Goal: Information Seeking & Learning: Compare options

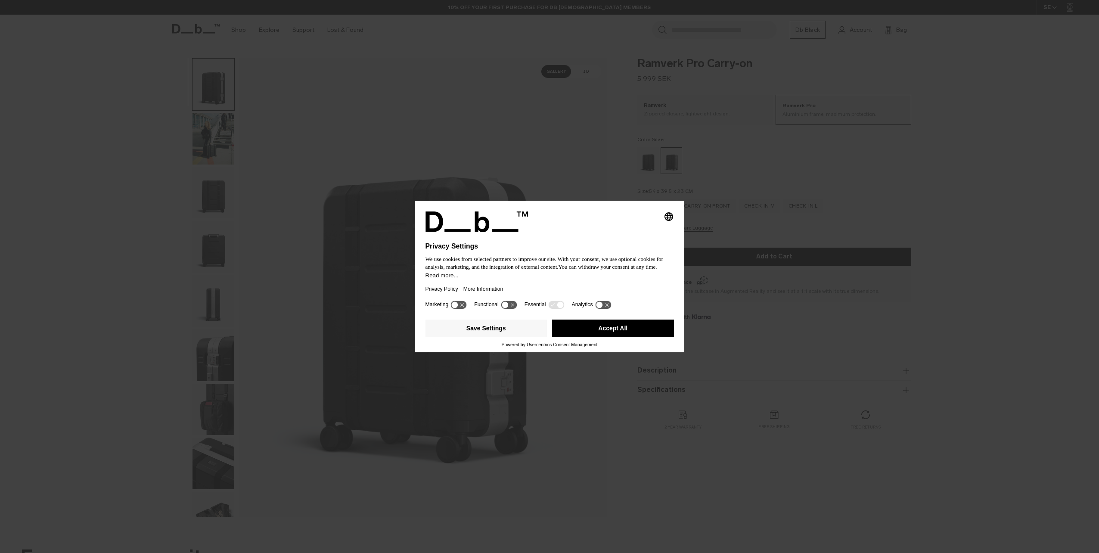
click at [615, 327] on button "Accept All" at bounding box center [613, 328] width 122 height 17
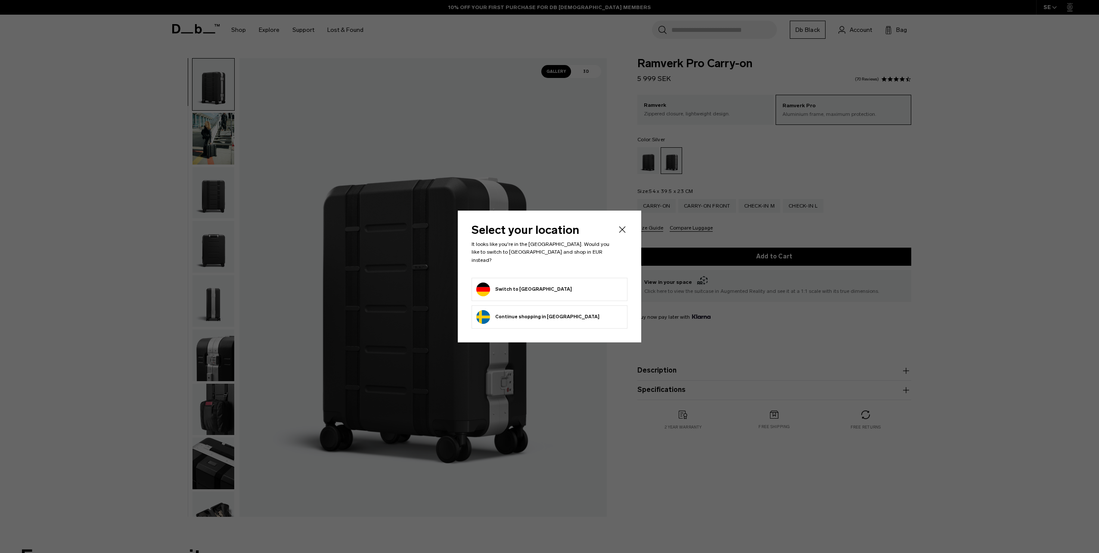
click at [623, 233] on icon "Close" at bounding box center [622, 230] width 6 height 6
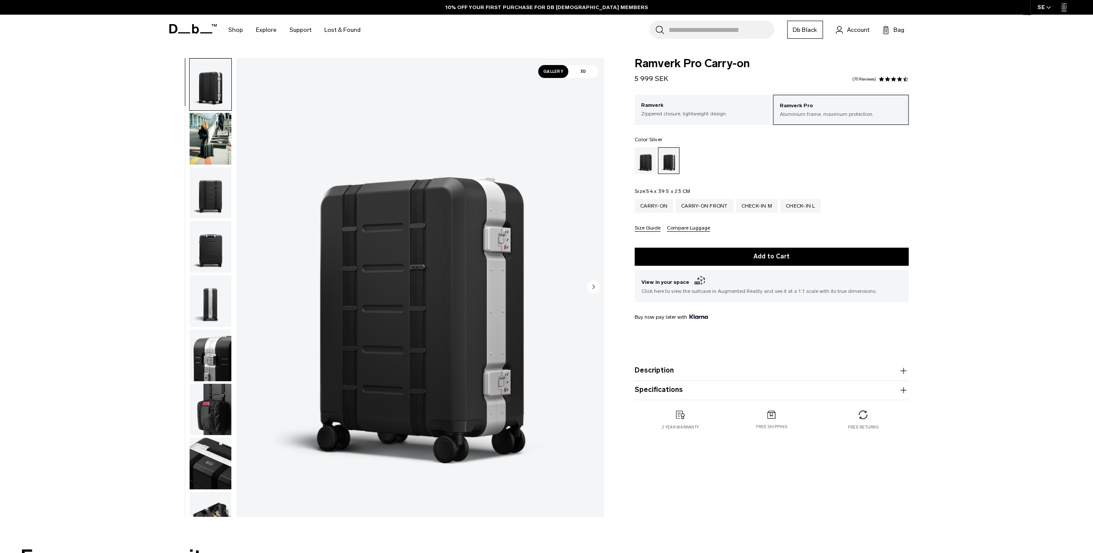
click at [212, 352] on img "button" at bounding box center [210, 355] width 42 height 52
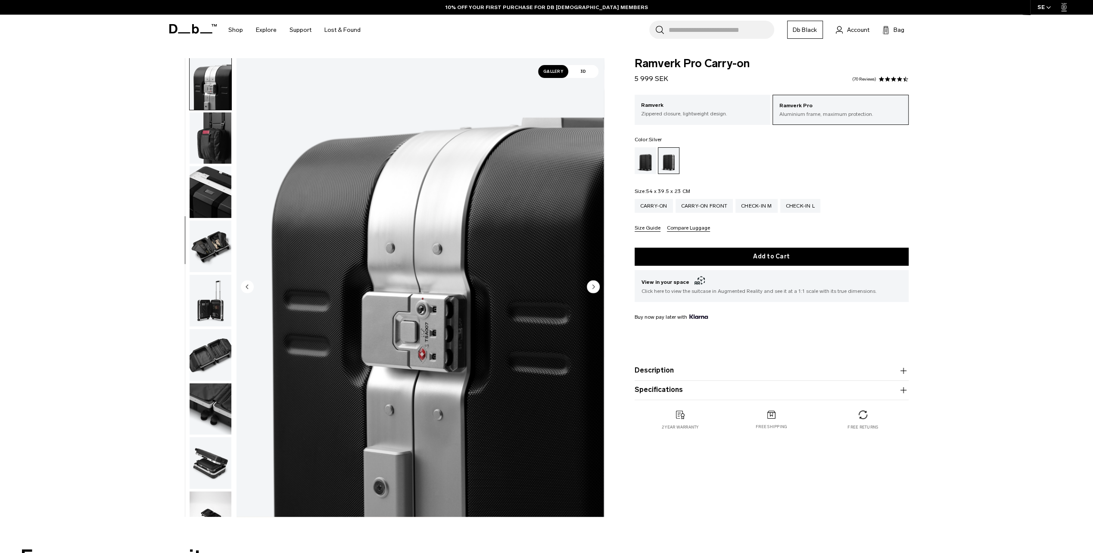
click at [211, 143] on img "button" at bounding box center [210, 138] width 42 height 52
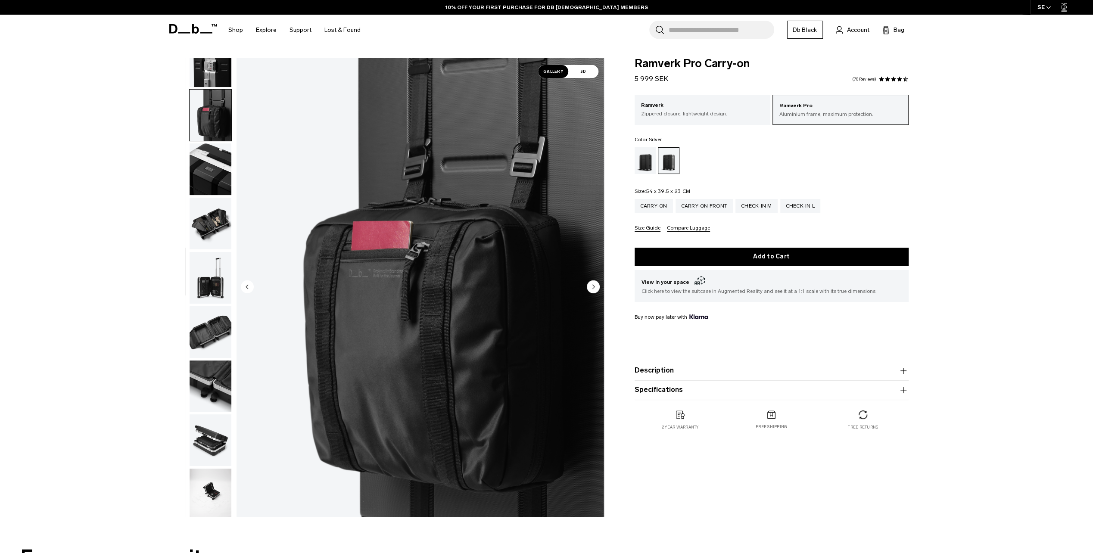
scroll to position [299, 0]
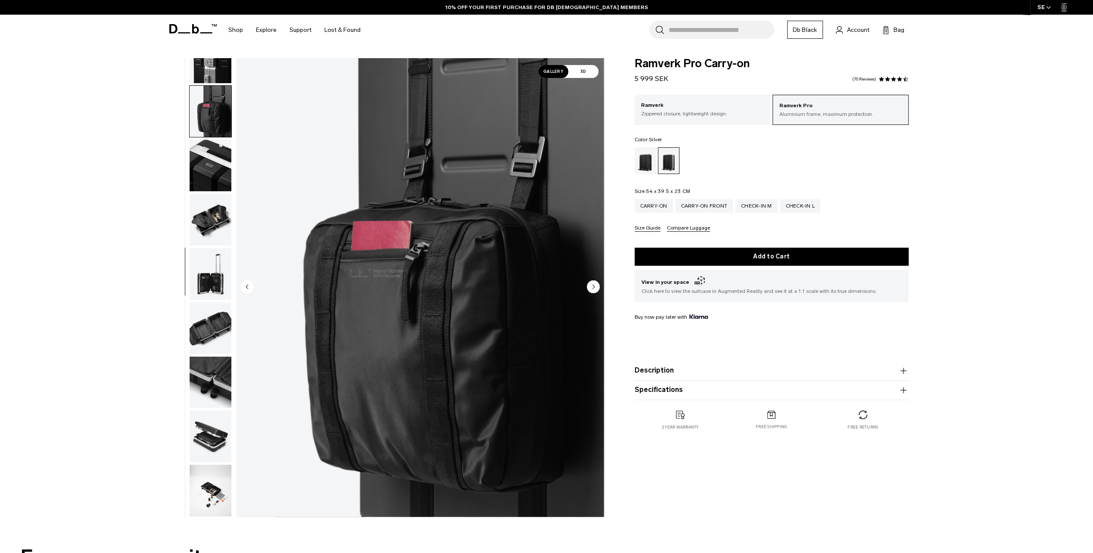
click at [205, 224] on img "button" at bounding box center [210, 220] width 42 height 52
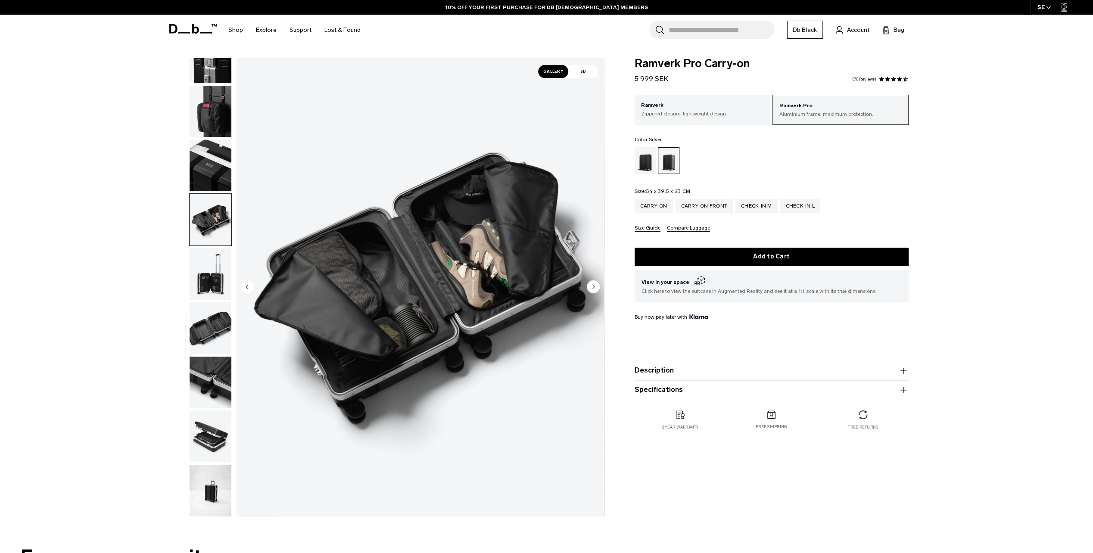
click at [208, 282] on img "button" at bounding box center [210, 274] width 42 height 52
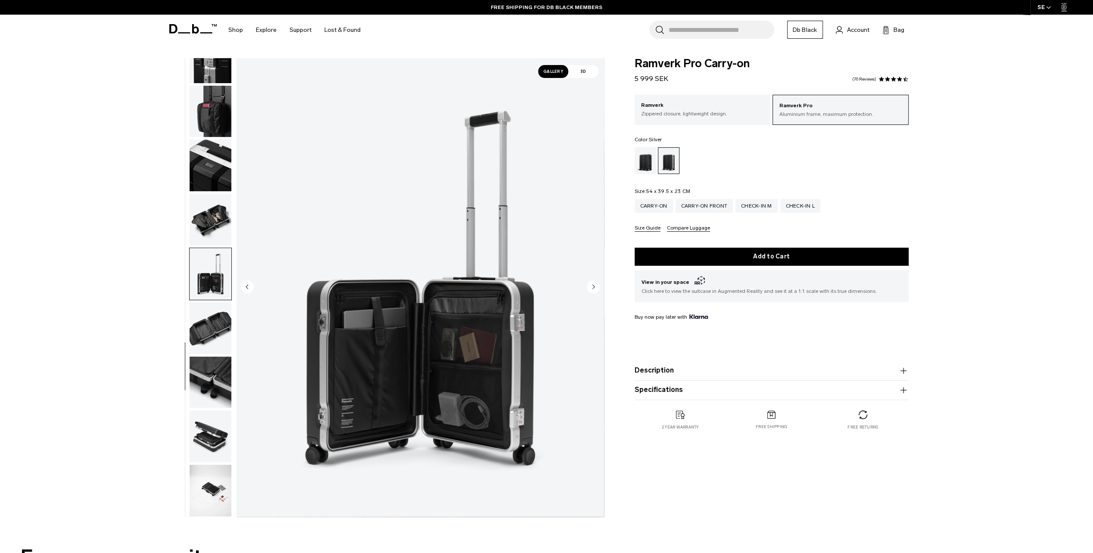
click at [215, 329] on img "button" at bounding box center [210, 328] width 42 height 52
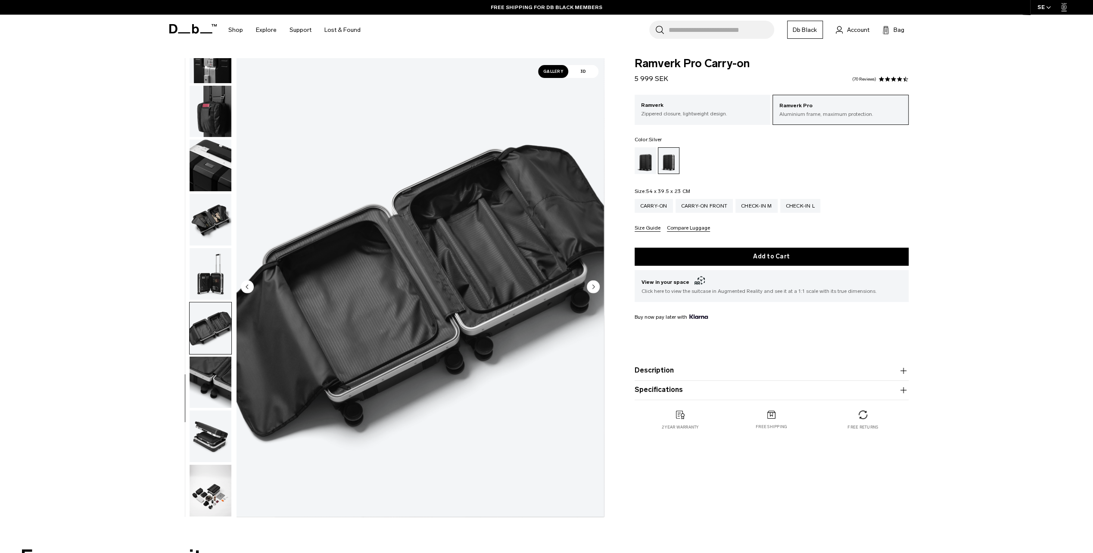
click at [215, 377] on img "button" at bounding box center [210, 383] width 42 height 52
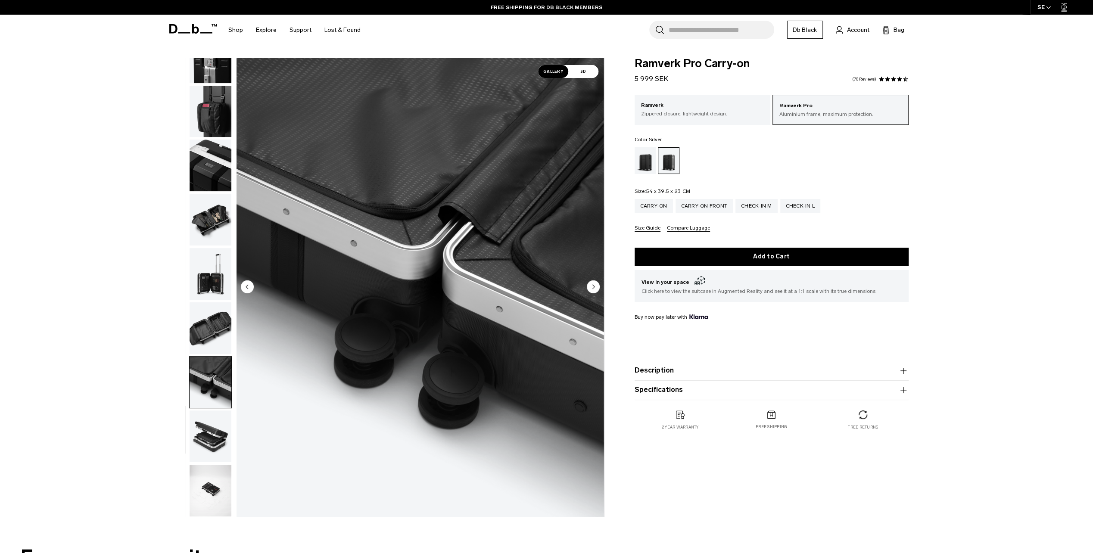
click at [215, 425] on img "button" at bounding box center [210, 436] width 42 height 52
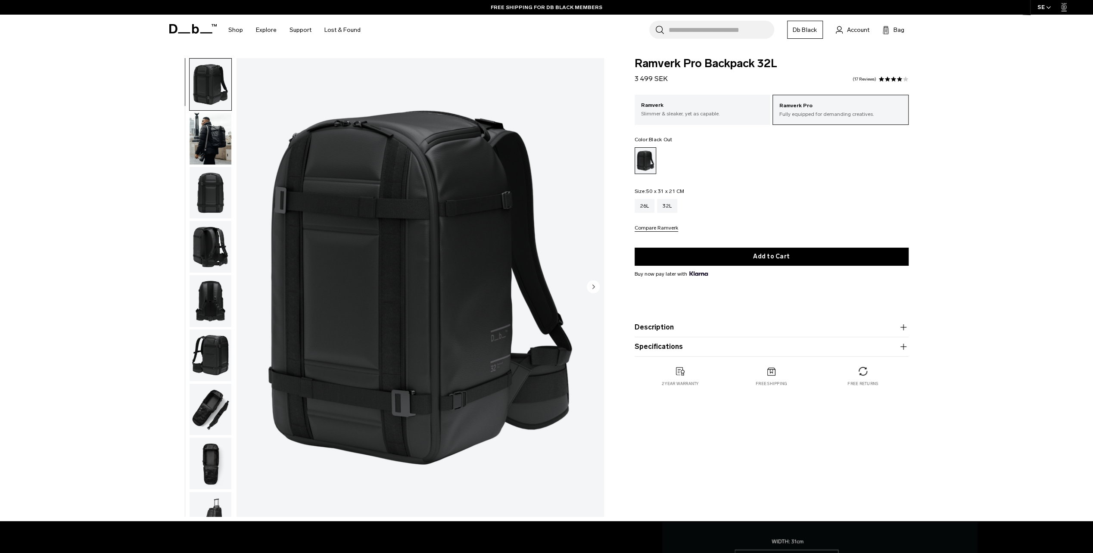
click at [204, 134] on img "button" at bounding box center [210, 139] width 42 height 52
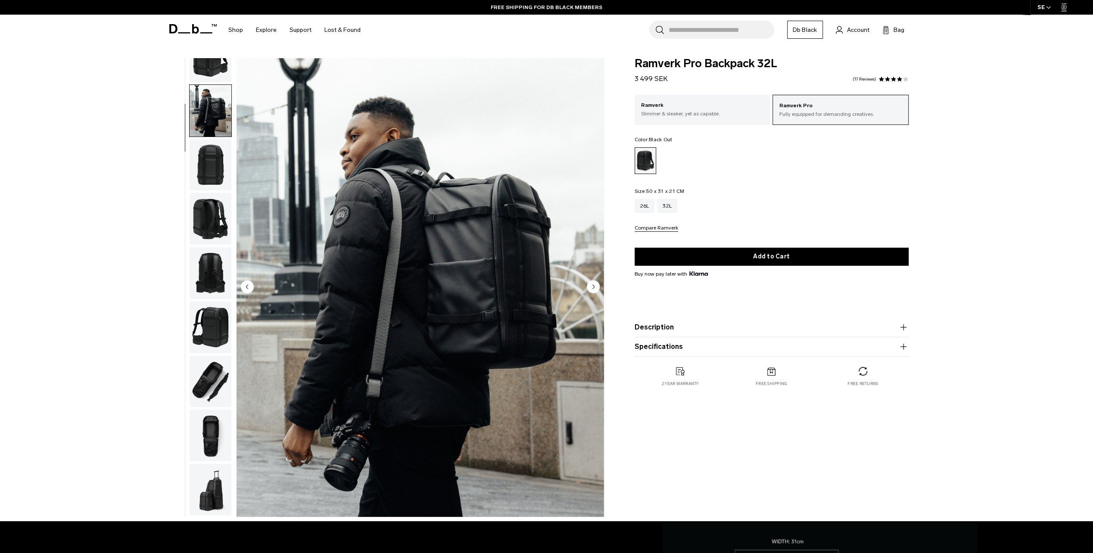
scroll to position [54, 0]
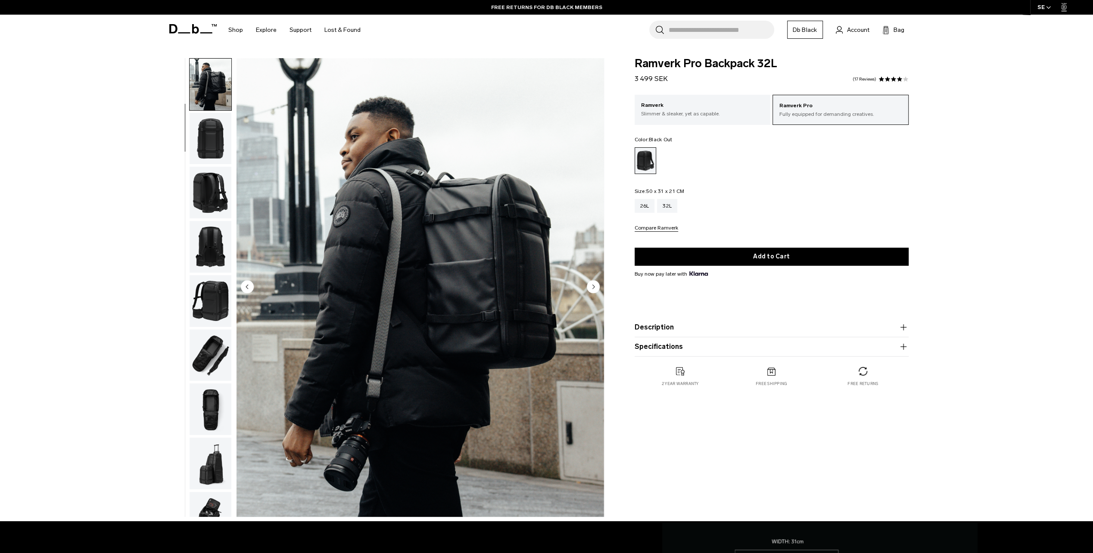
click at [204, 134] on img "button" at bounding box center [210, 139] width 42 height 52
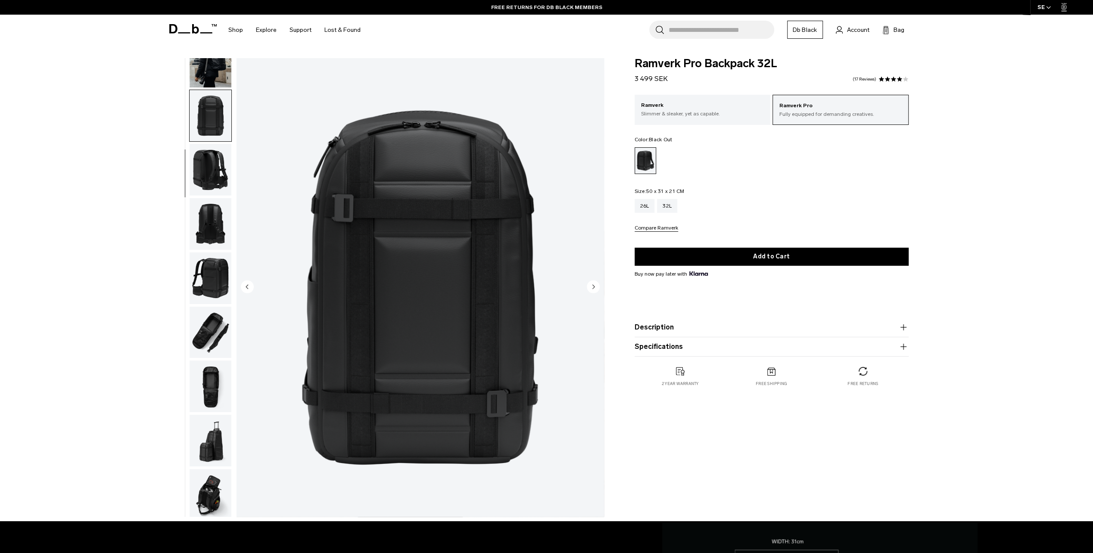
scroll to position [82, 0]
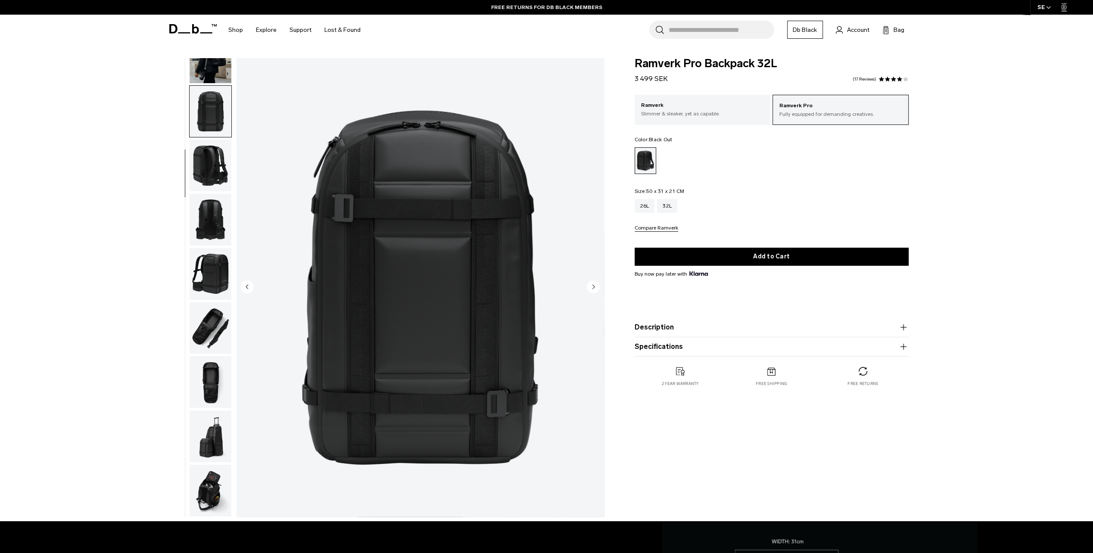
click at [211, 161] on img "button" at bounding box center [210, 166] width 42 height 52
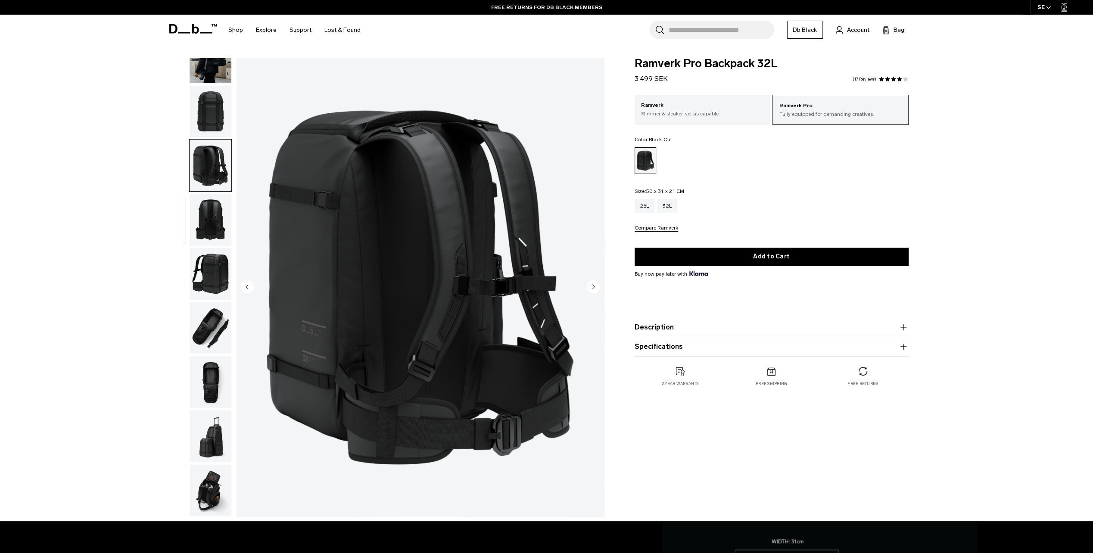
click at [215, 221] on img "button" at bounding box center [210, 220] width 42 height 52
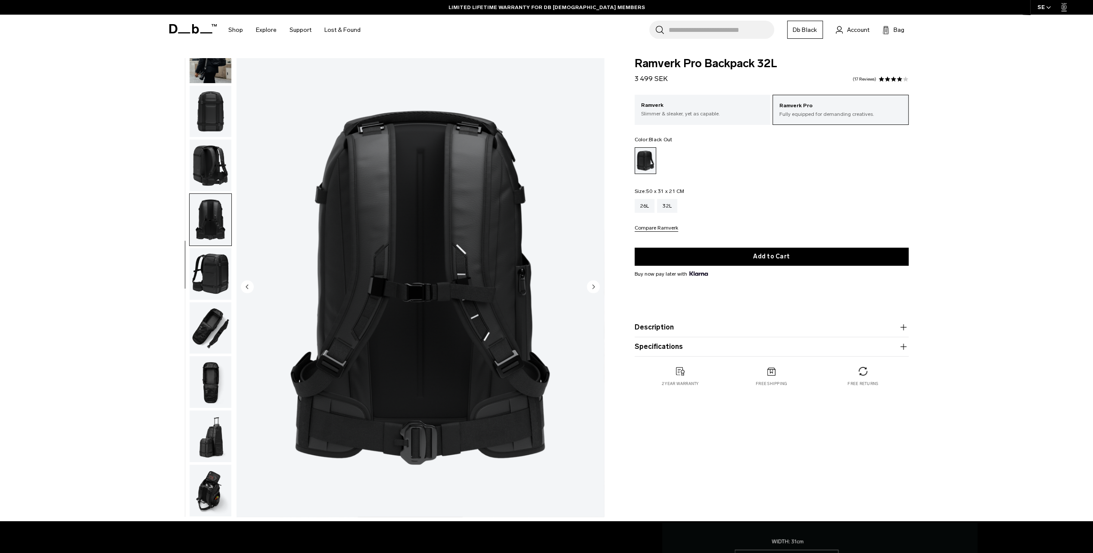
click at [214, 262] on img "button" at bounding box center [210, 274] width 42 height 52
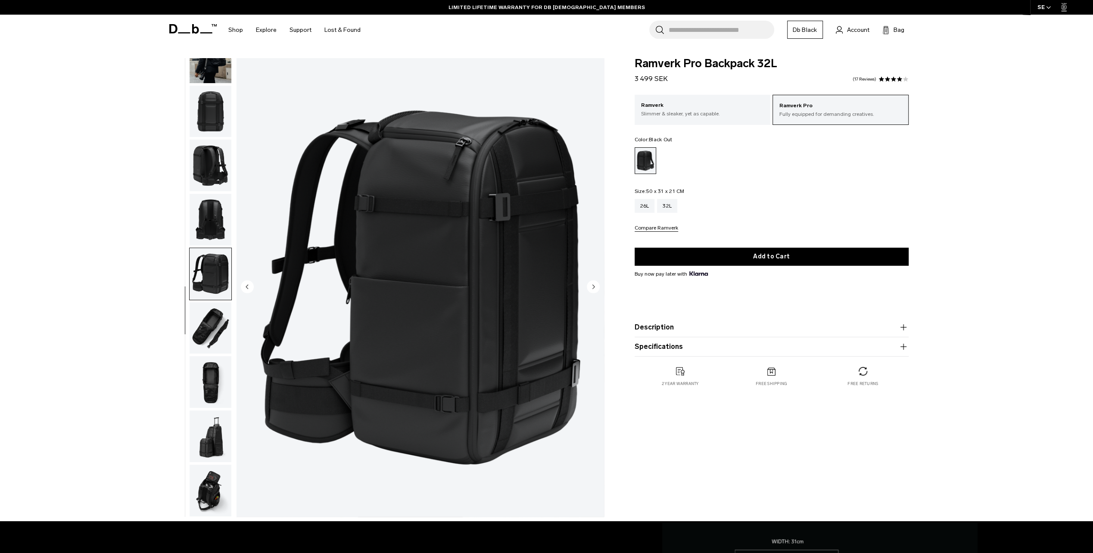
click at [223, 334] on img "button" at bounding box center [210, 328] width 42 height 52
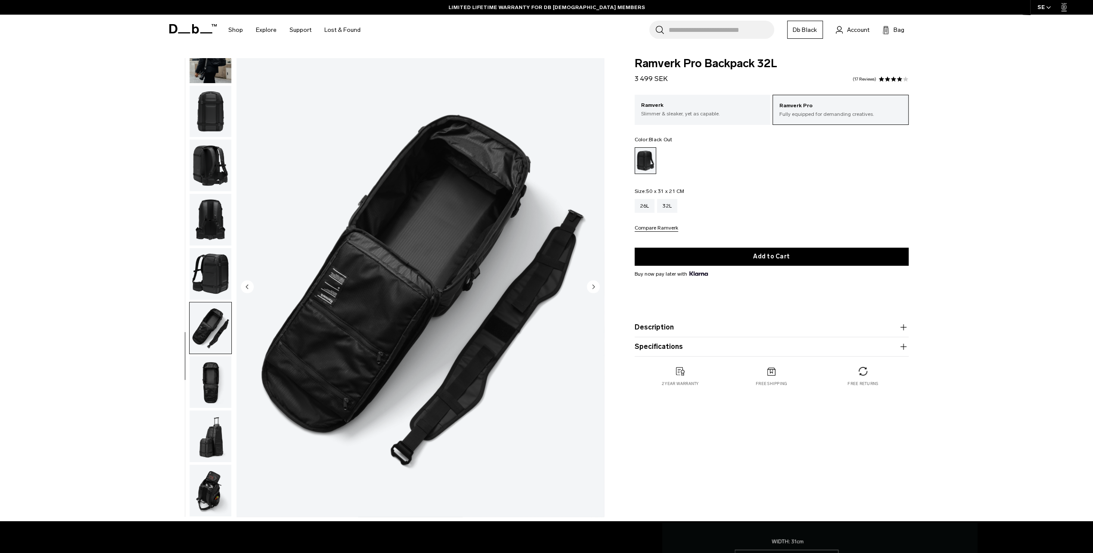
click at [220, 383] on img "button" at bounding box center [210, 382] width 42 height 52
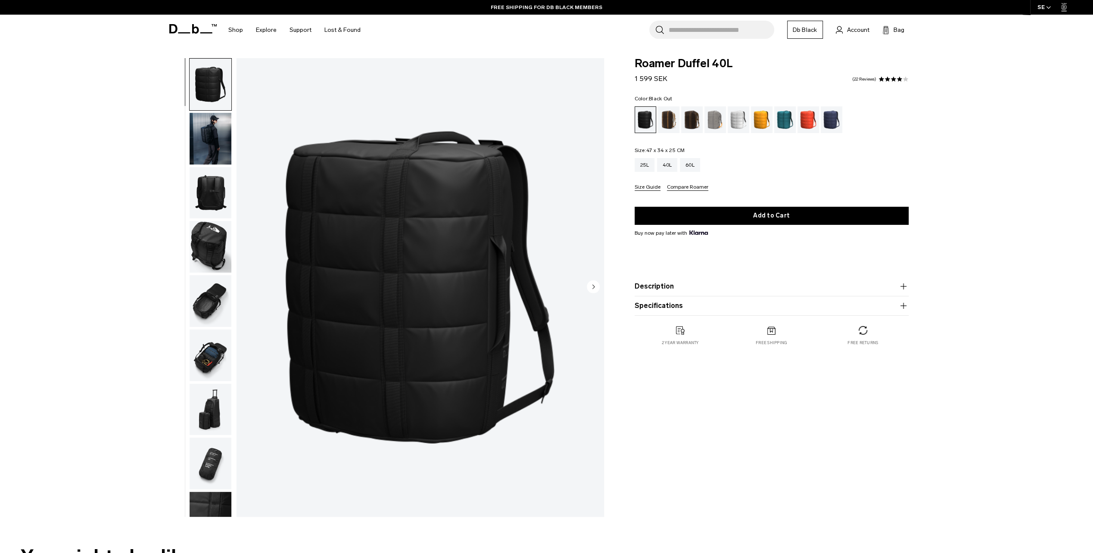
click at [212, 123] on img "button" at bounding box center [210, 139] width 42 height 52
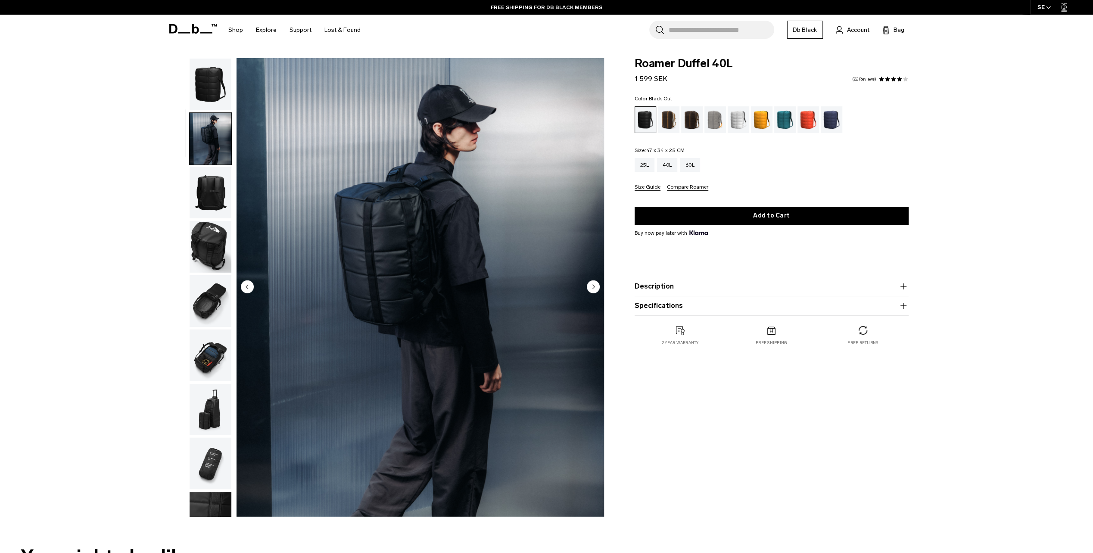
scroll to position [28, 0]
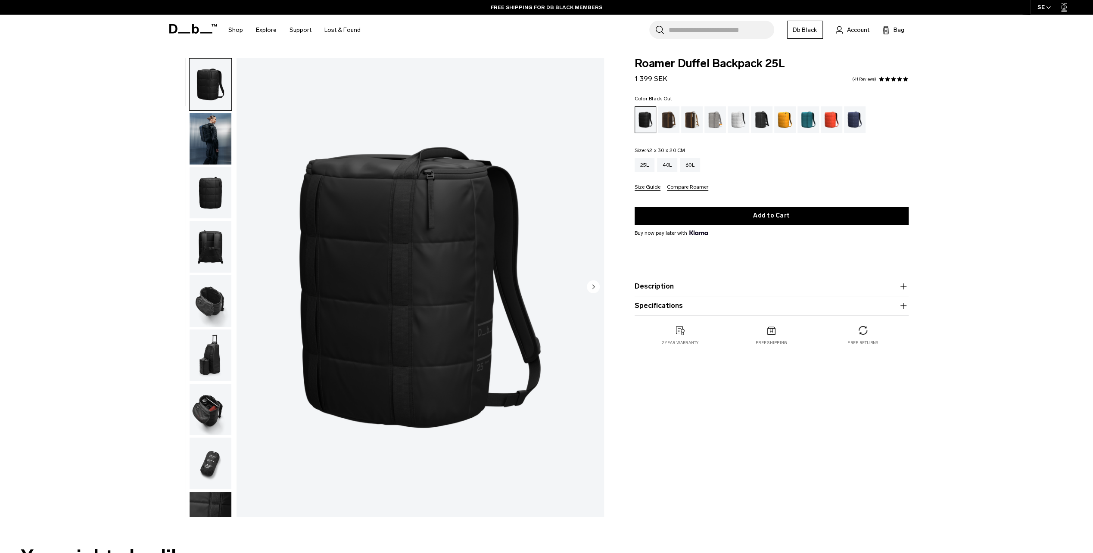
click at [214, 85] on img "button" at bounding box center [210, 85] width 42 height 52
click at [216, 143] on img "button" at bounding box center [210, 139] width 42 height 52
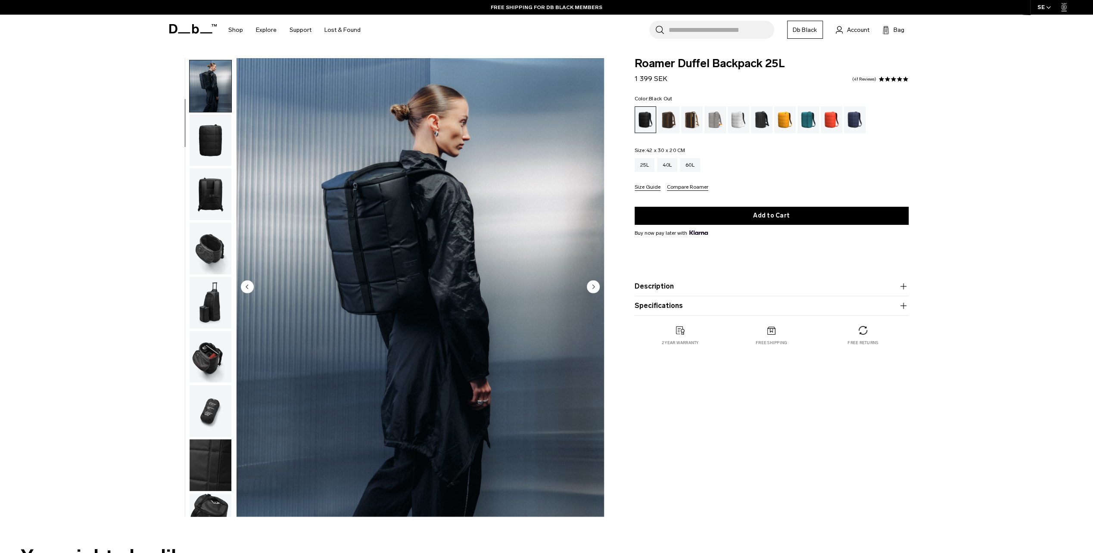
scroll to position [54, 0]
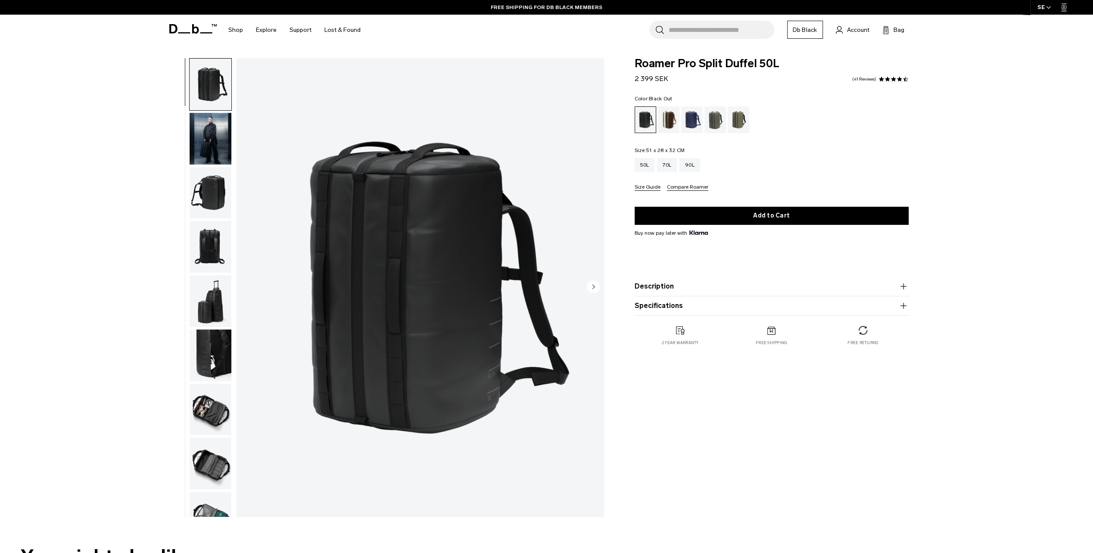
click at [210, 135] on img "button" at bounding box center [210, 139] width 42 height 52
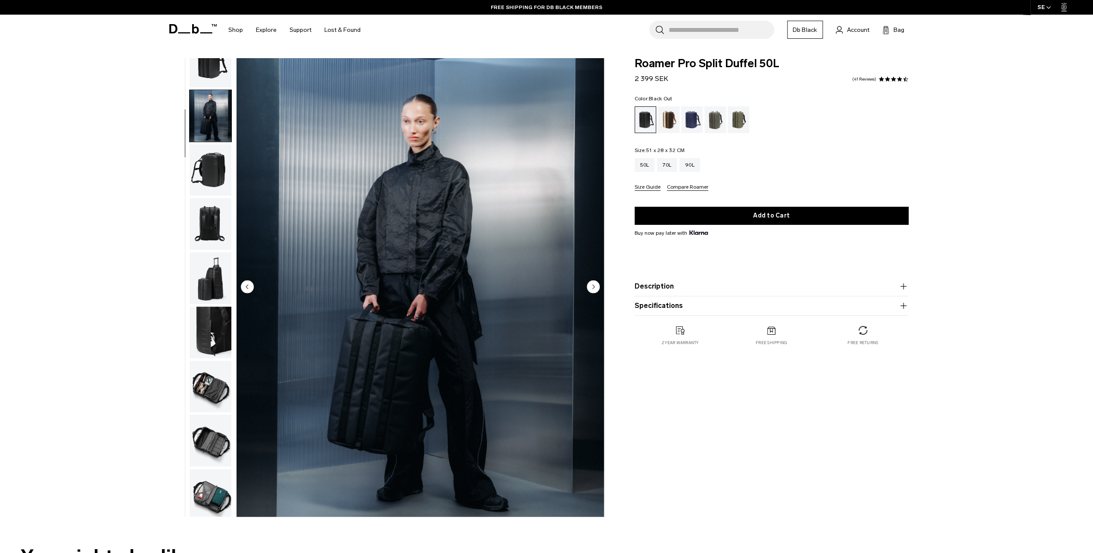
scroll to position [28, 0]
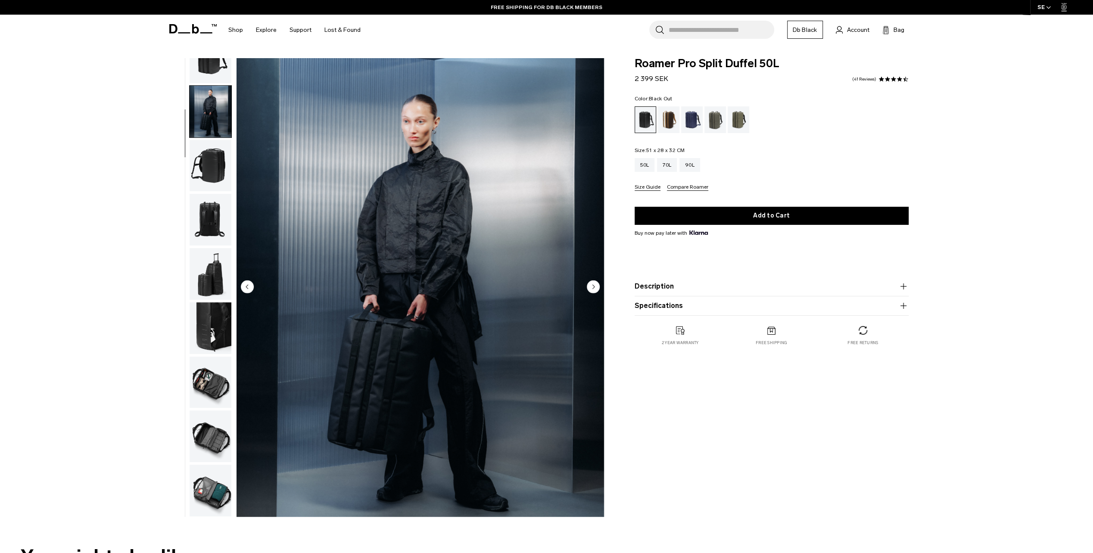
click at [219, 167] on img "button" at bounding box center [210, 166] width 42 height 52
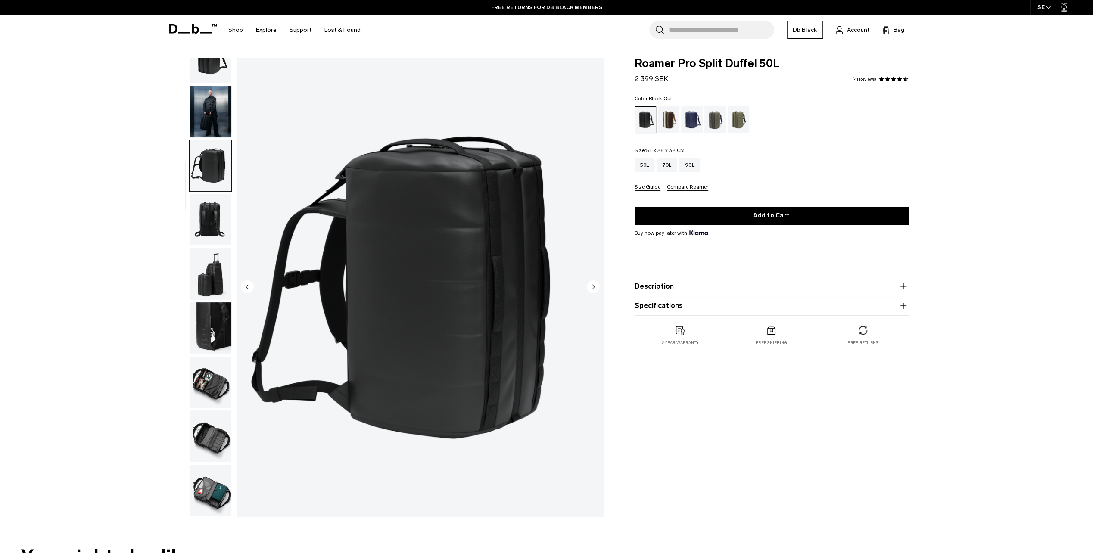
click at [214, 107] on img "button" at bounding box center [210, 112] width 42 height 52
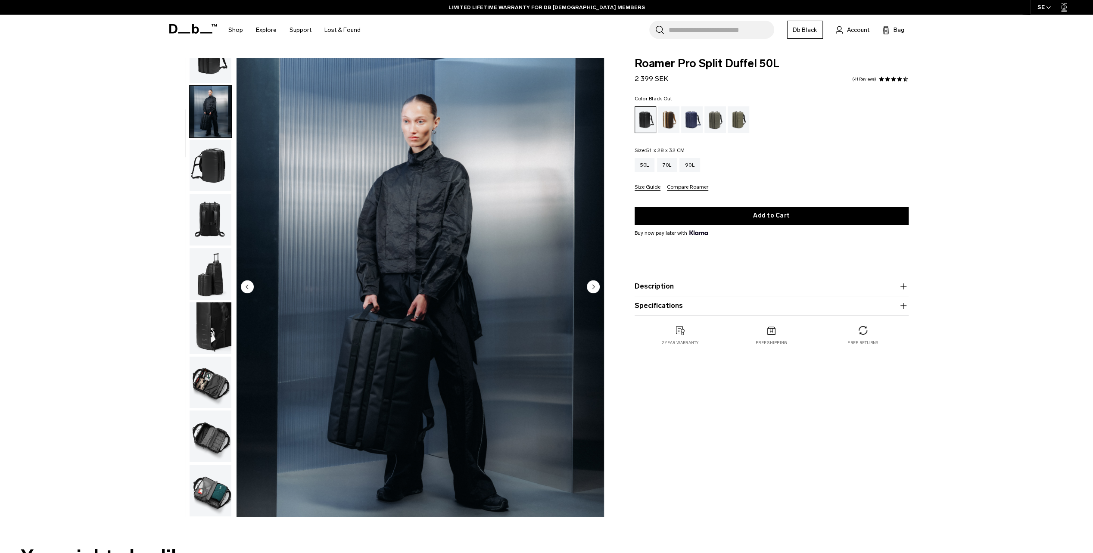
click at [208, 228] on img "button" at bounding box center [210, 220] width 42 height 52
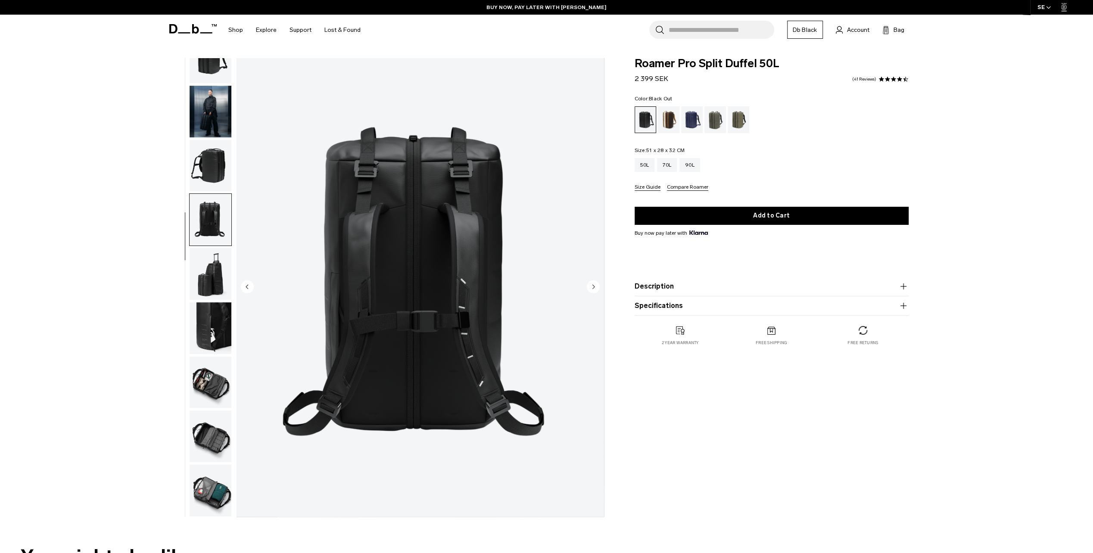
click at [214, 276] on img "button" at bounding box center [210, 274] width 42 height 52
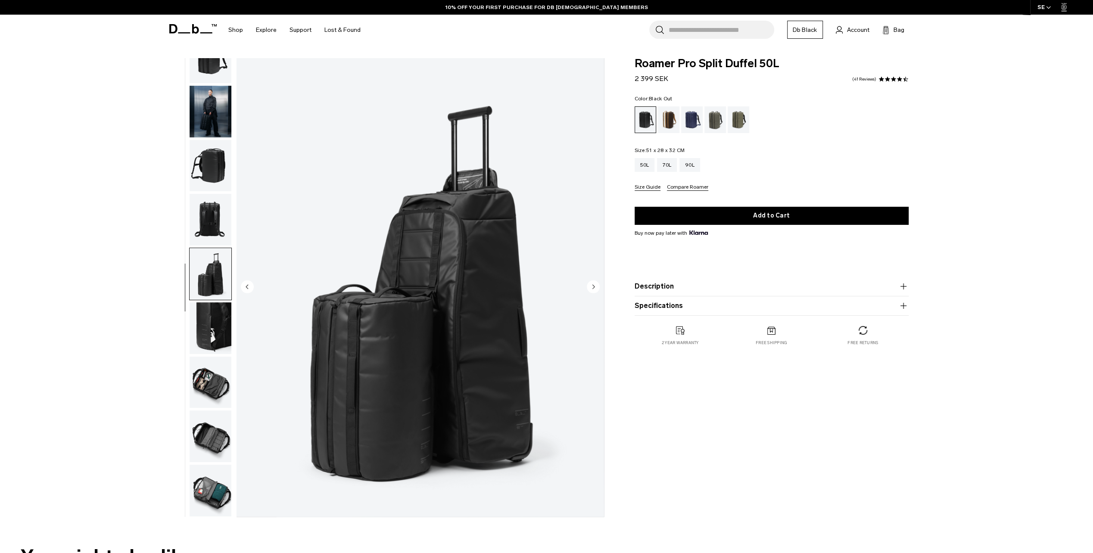
click at [222, 342] on img "button" at bounding box center [210, 328] width 42 height 52
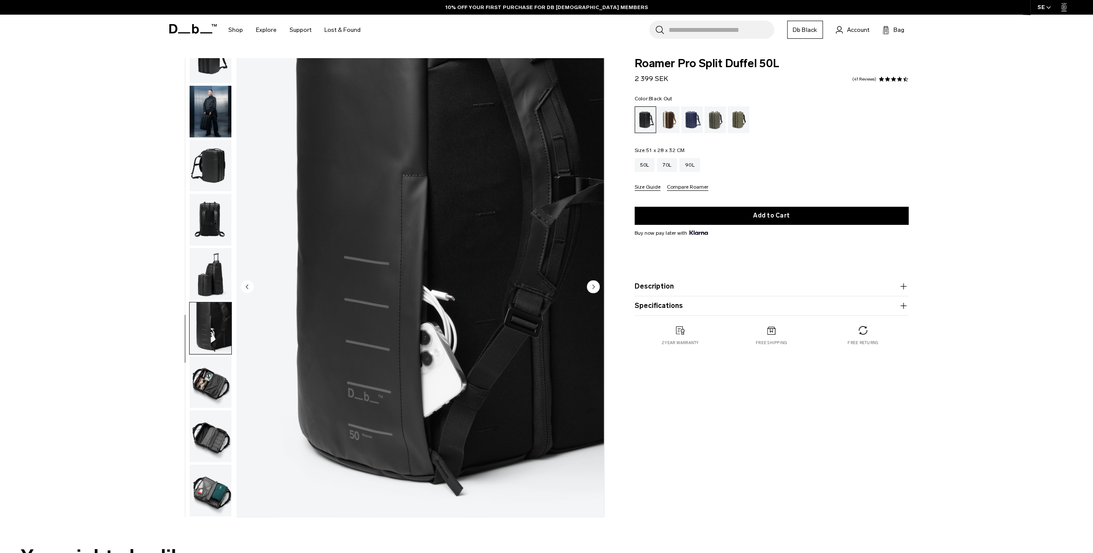
click at [207, 386] on img "button" at bounding box center [210, 383] width 42 height 52
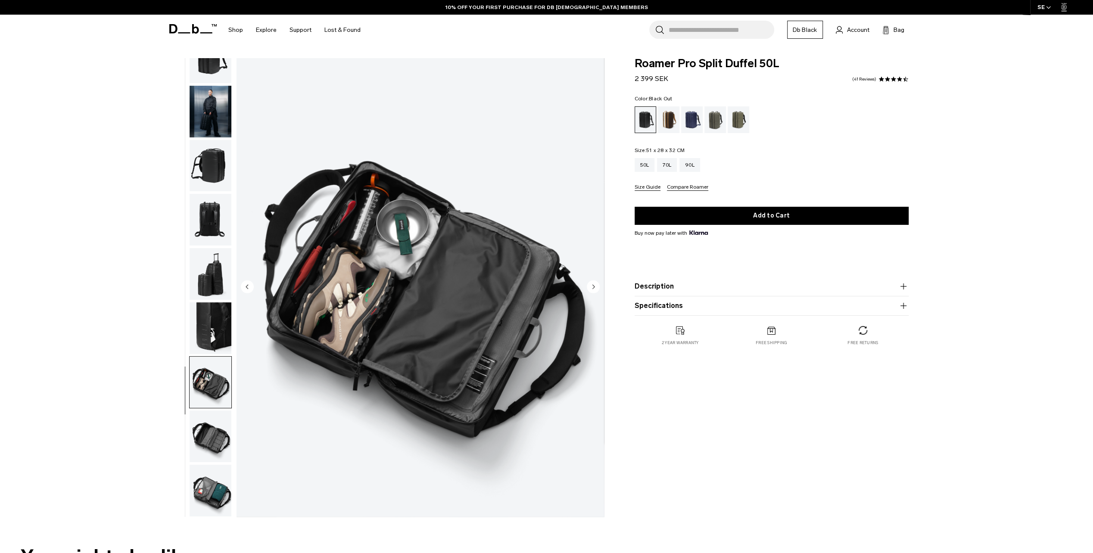
click at [204, 430] on img "button" at bounding box center [210, 436] width 42 height 52
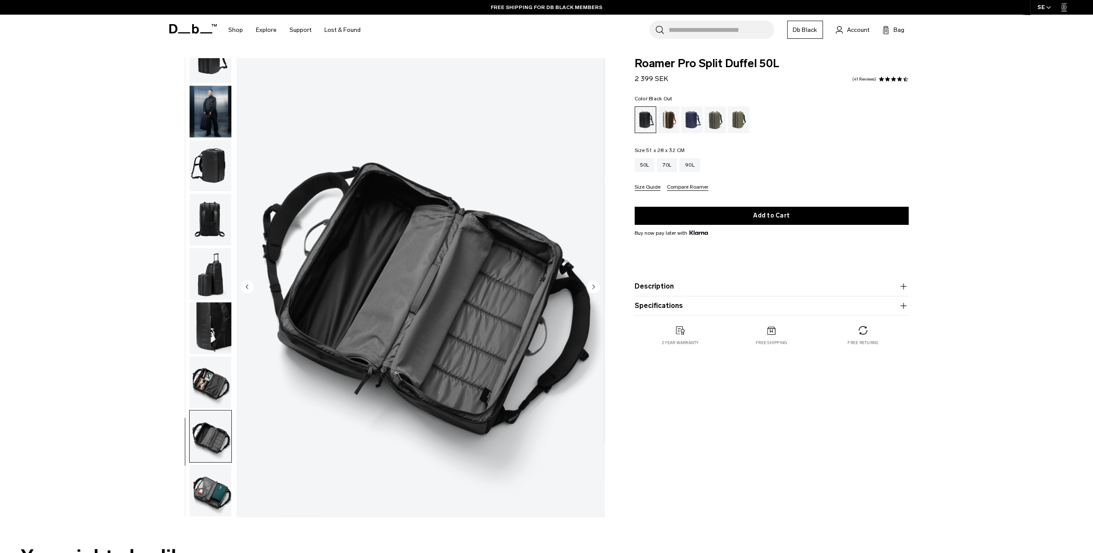
click at [222, 485] on img "button" at bounding box center [210, 491] width 42 height 52
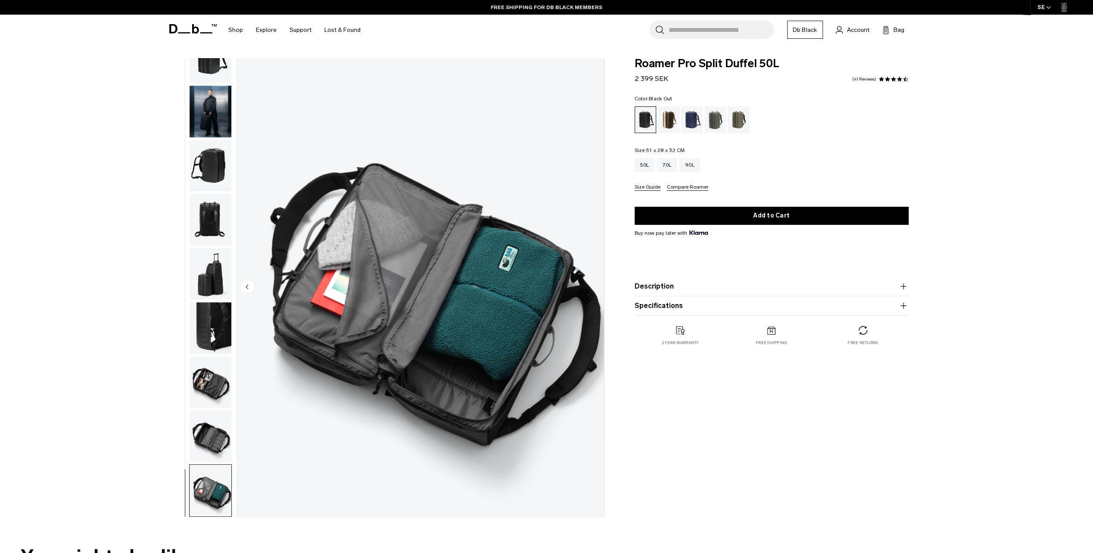
click at [218, 448] on img "button" at bounding box center [210, 436] width 42 height 52
